Goal: Navigation & Orientation: Find specific page/section

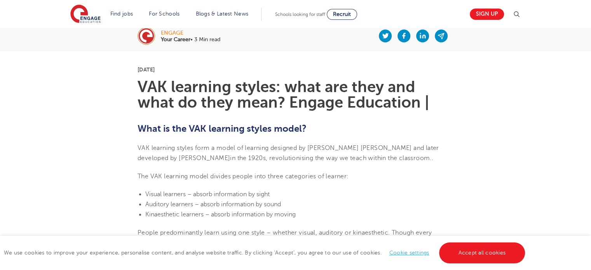
scroll to position [165, 0]
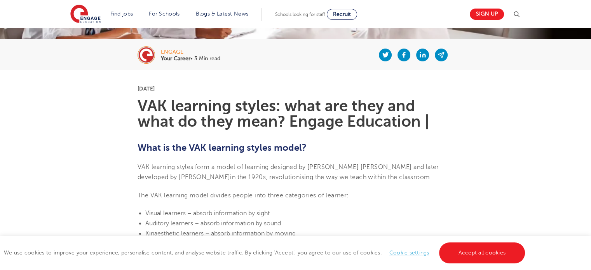
scroll to position [245, 0]
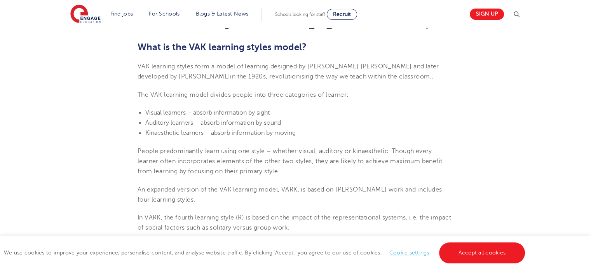
drag, startPoint x: 592, startPoint y: 27, endPoint x: 592, endPoint y: 65, distance: 38.1
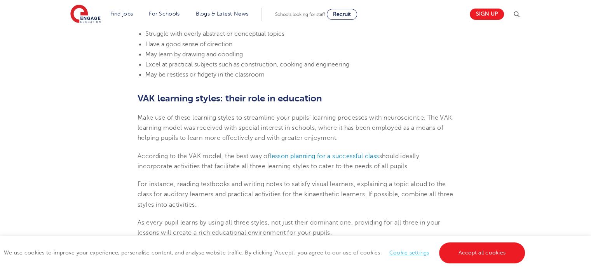
scroll to position [0, 0]
